Goal: Find specific page/section: Find specific page/section

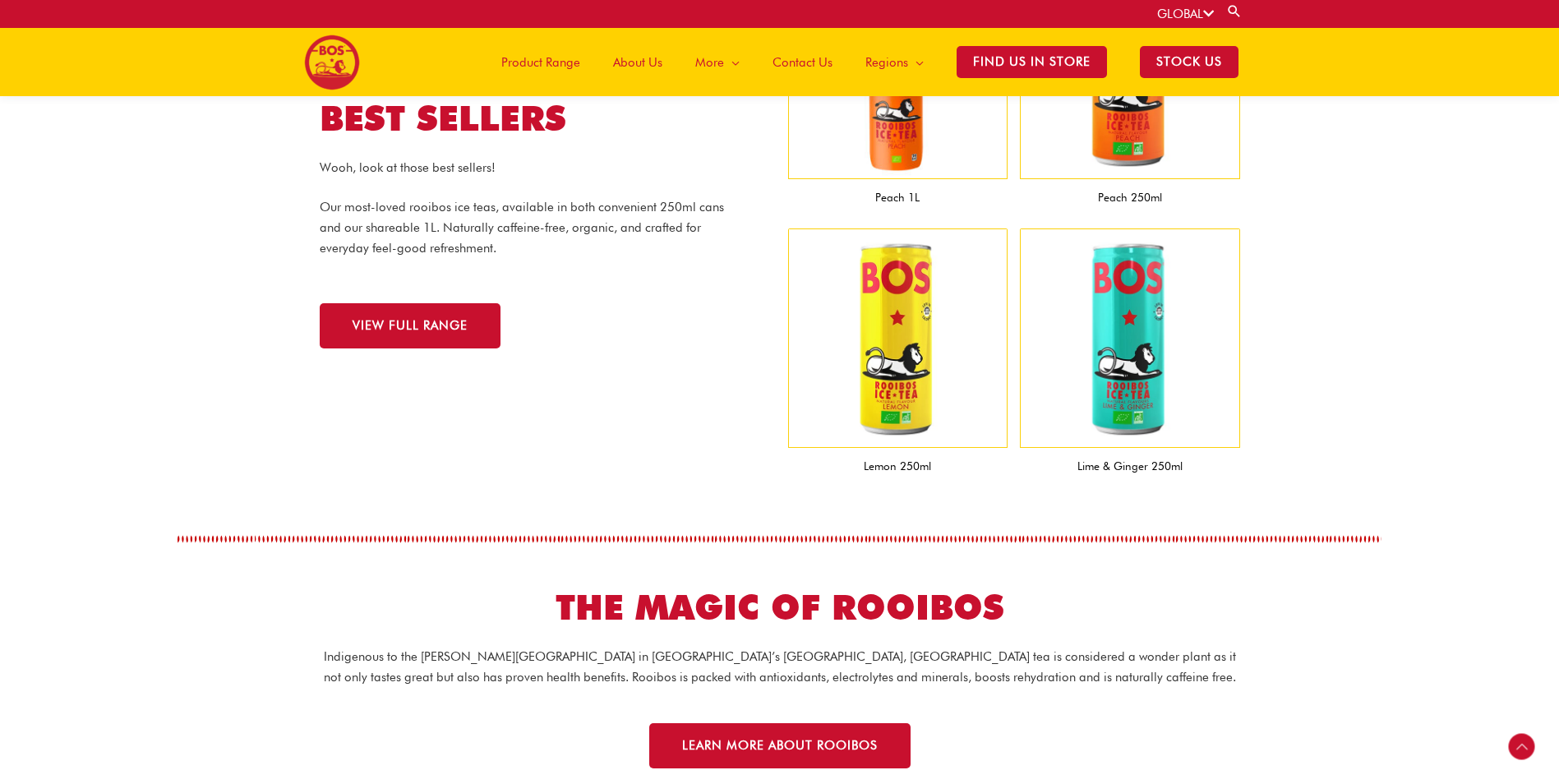
scroll to position [1553, 0]
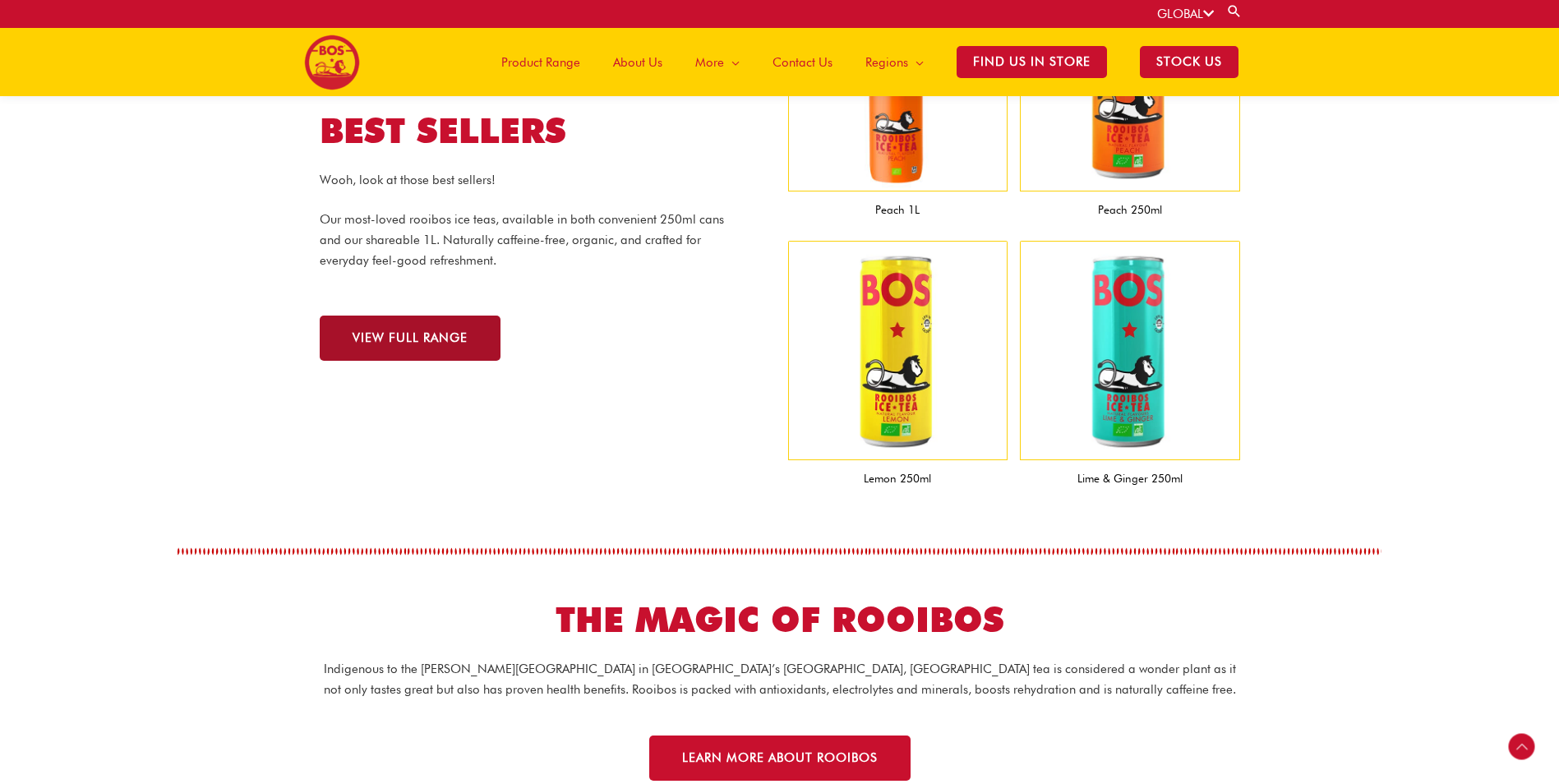
click at [443, 340] on span "VIEW FULL RANGE" at bounding box center [409, 338] width 115 height 12
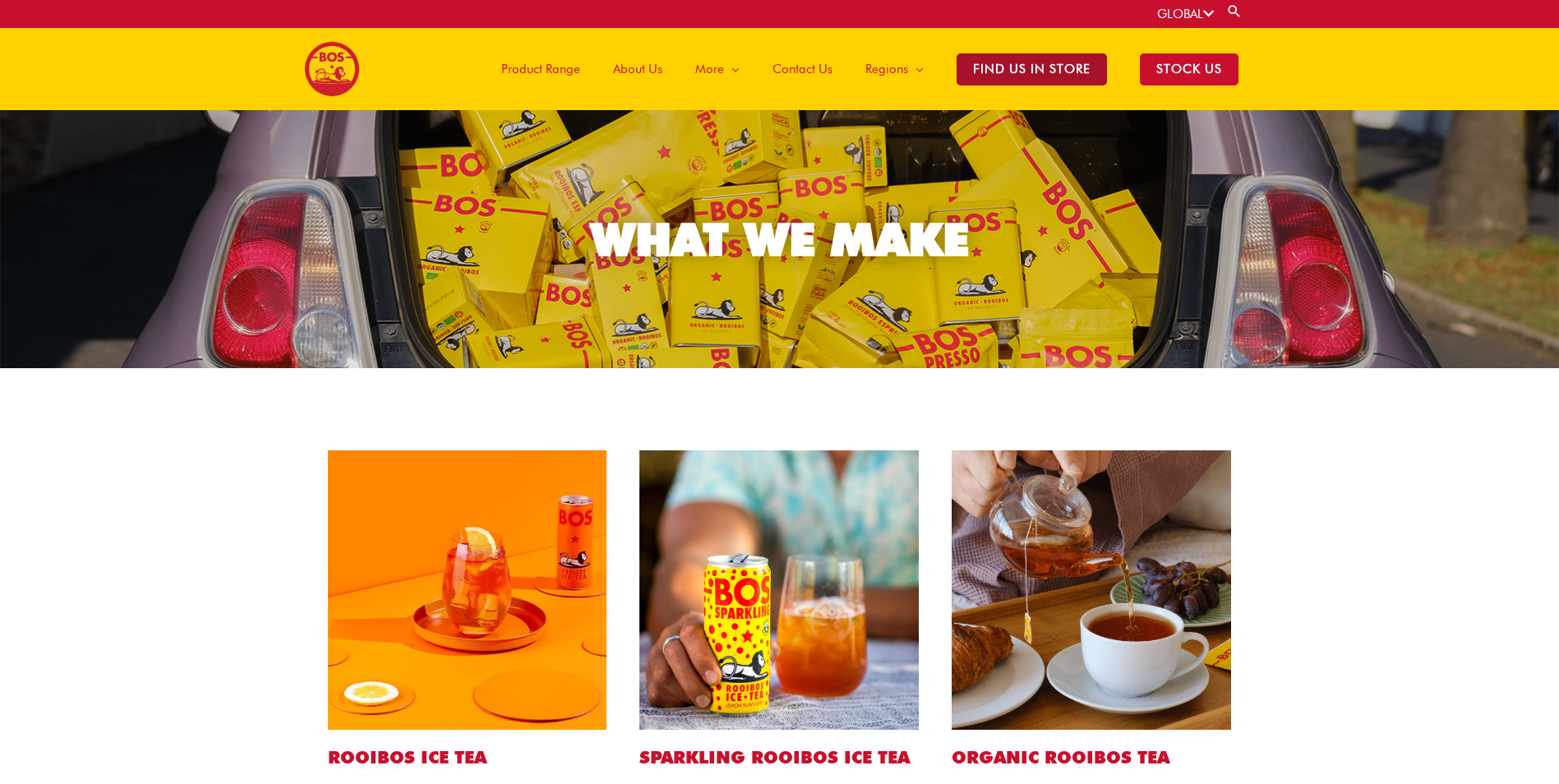
click at [1025, 74] on span "Find Us in Store" at bounding box center [1032, 69] width 150 height 32
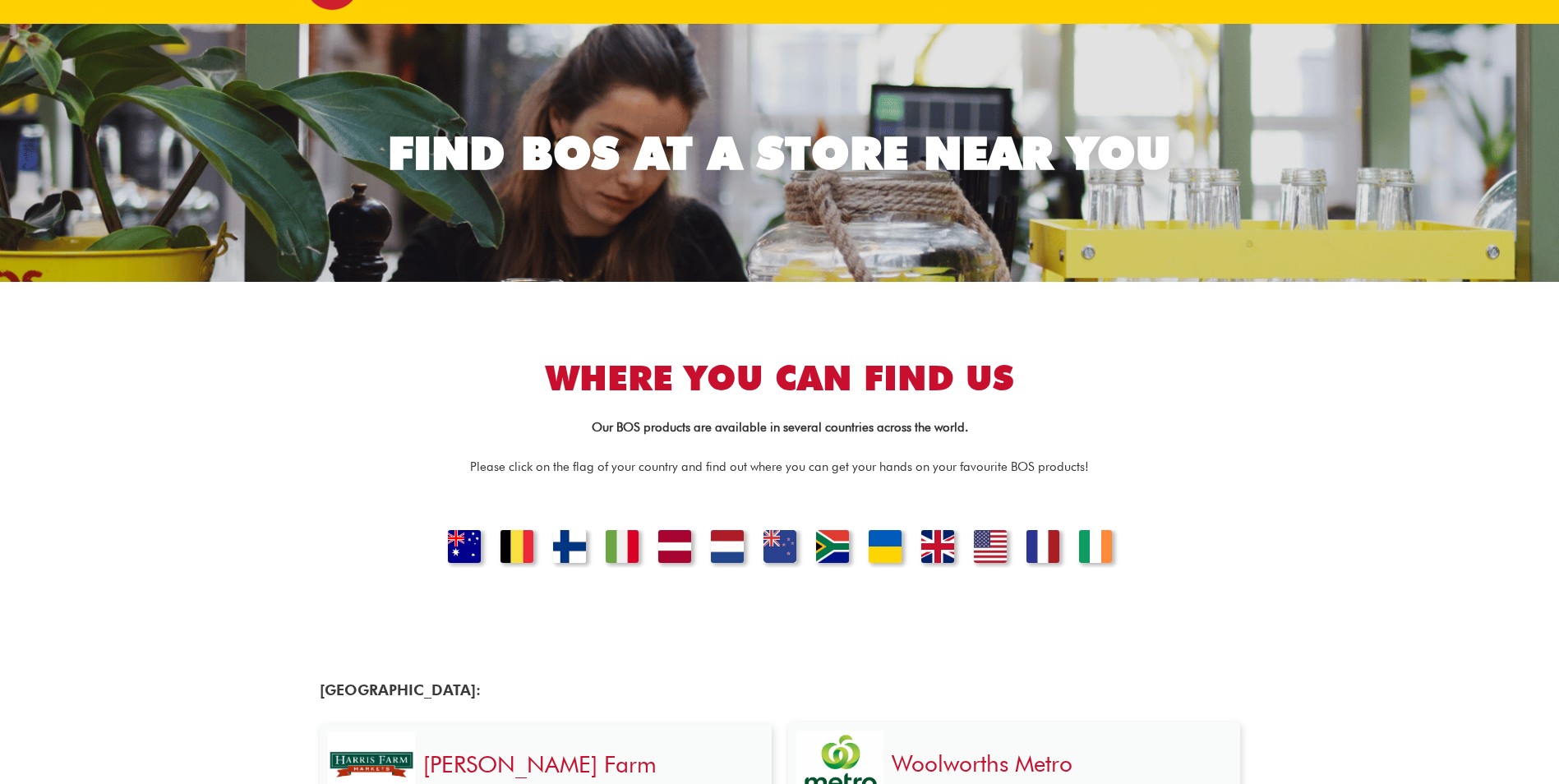
scroll to position [164, 0]
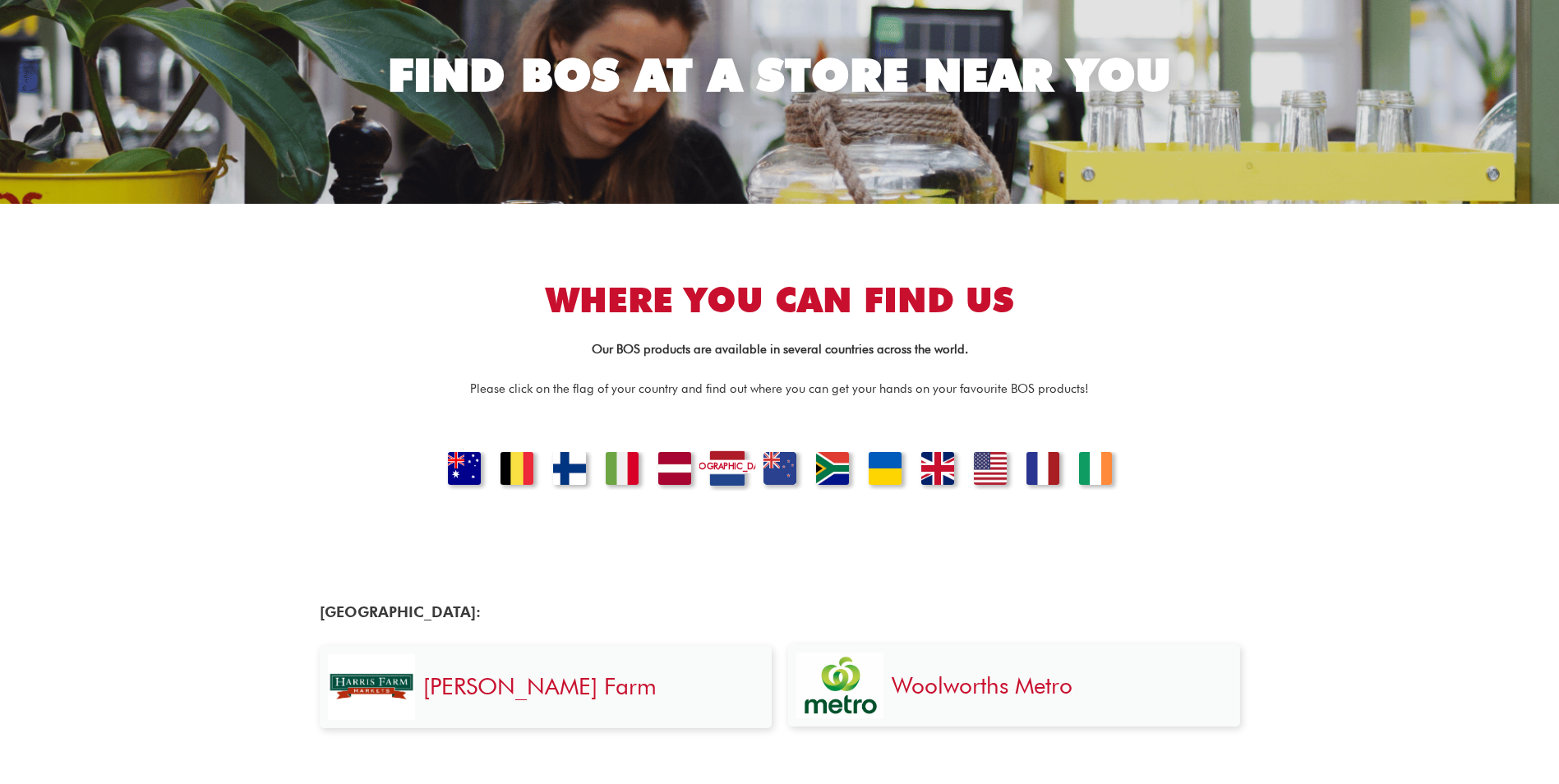
click at [721, 471] on link "[GEOGRAPHIC_DATA]" at bounding box center [726, 470] width 56 height 40
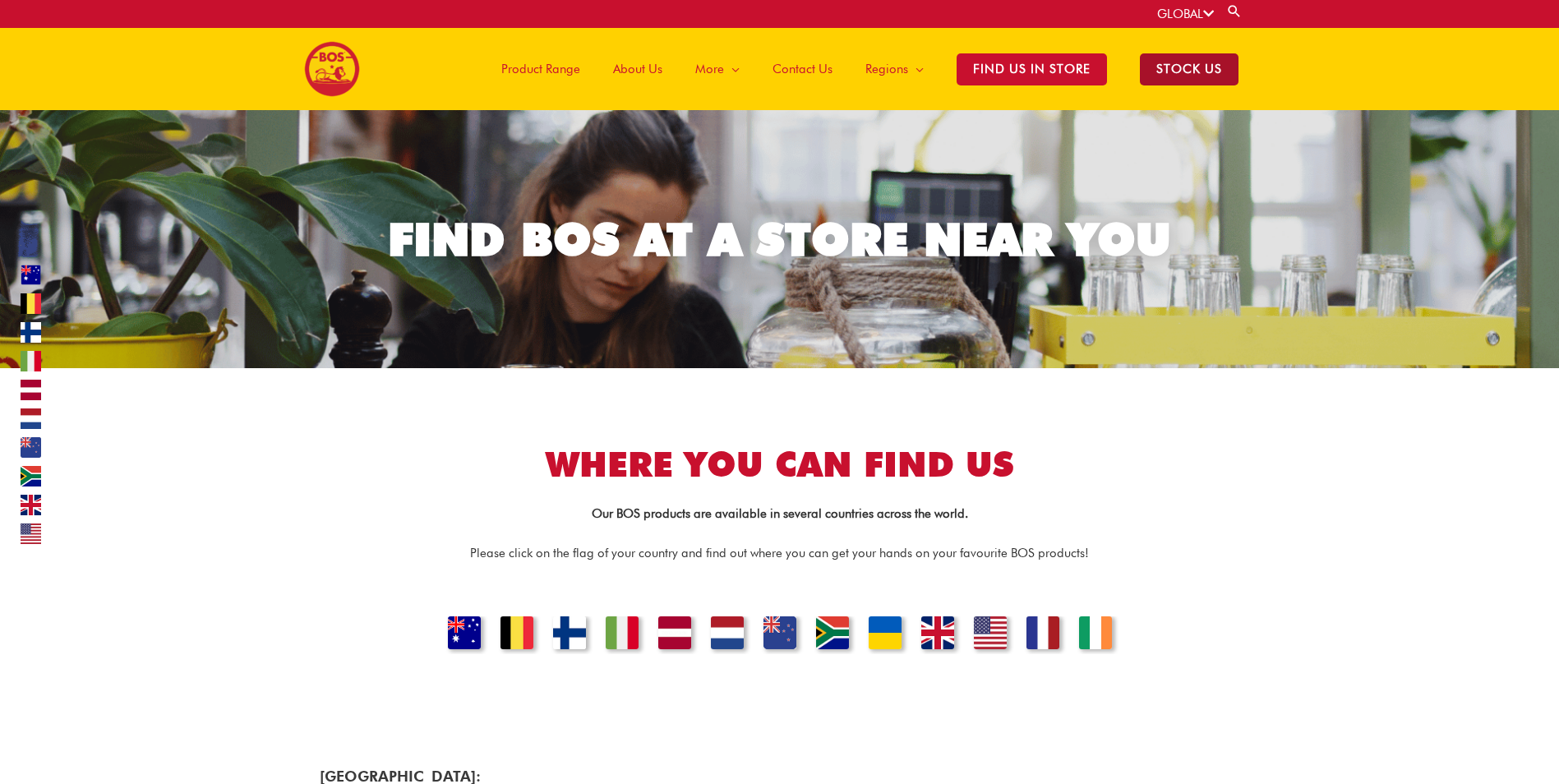
click at [1188, 69] on span "STOCK US" at bounding box center [1188, 69] width 98 height 32
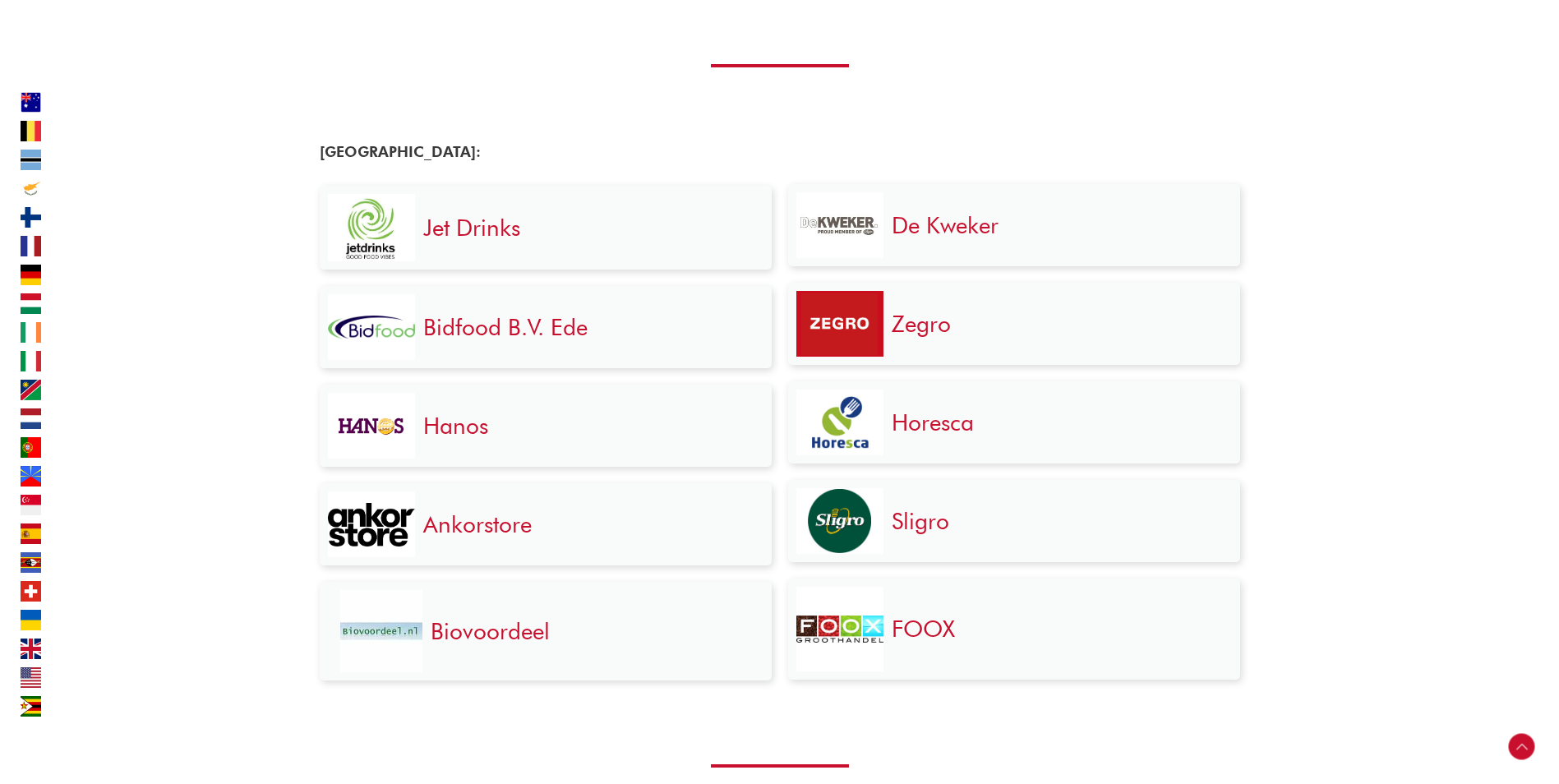
scroll to position [4930, 0]
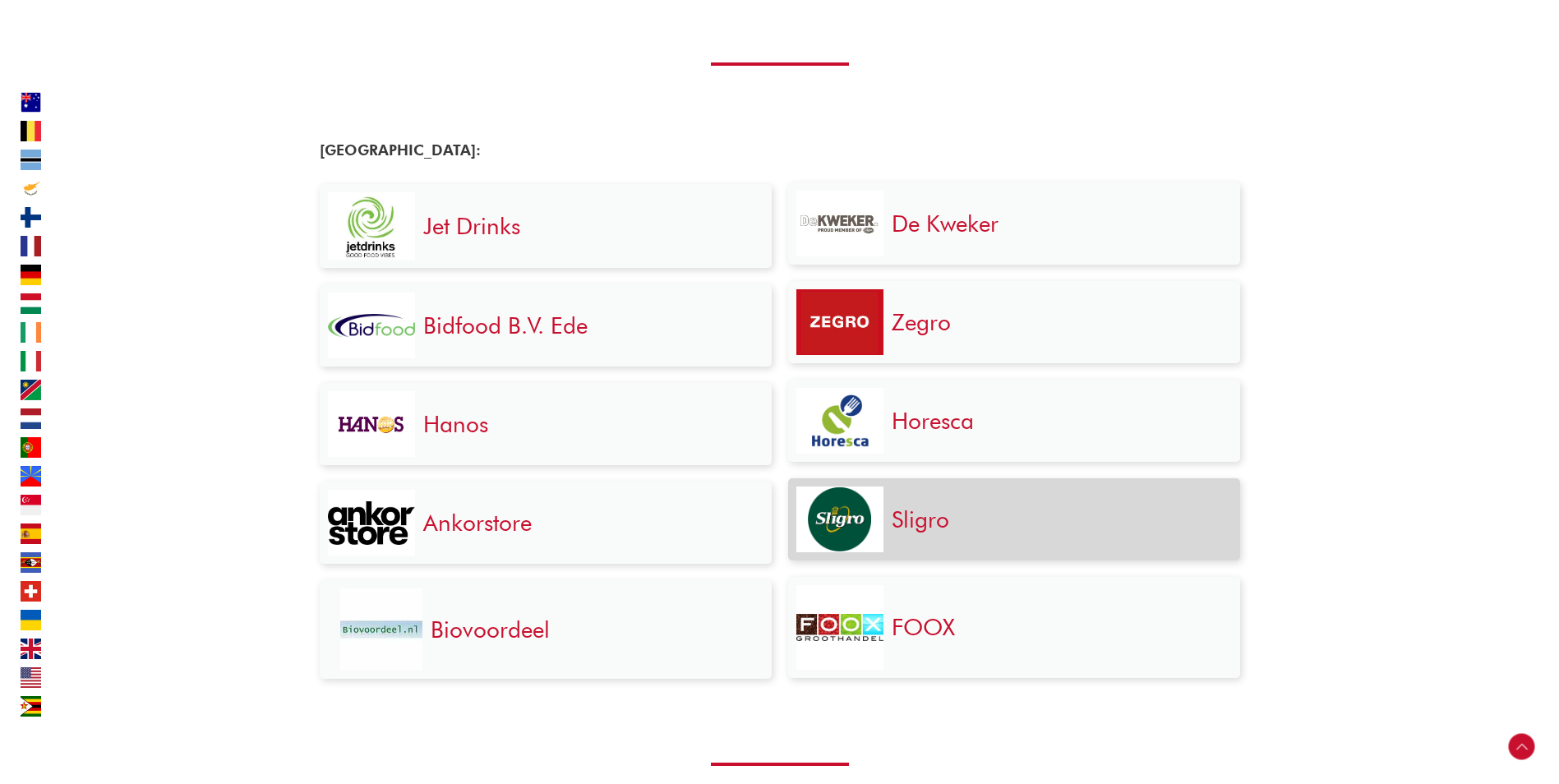
click at [922, 522] on link "Sligro" at bounding box center [920, 519] width 58 height 28
